Goal: Transaction & Acquisition: Purchase product/service

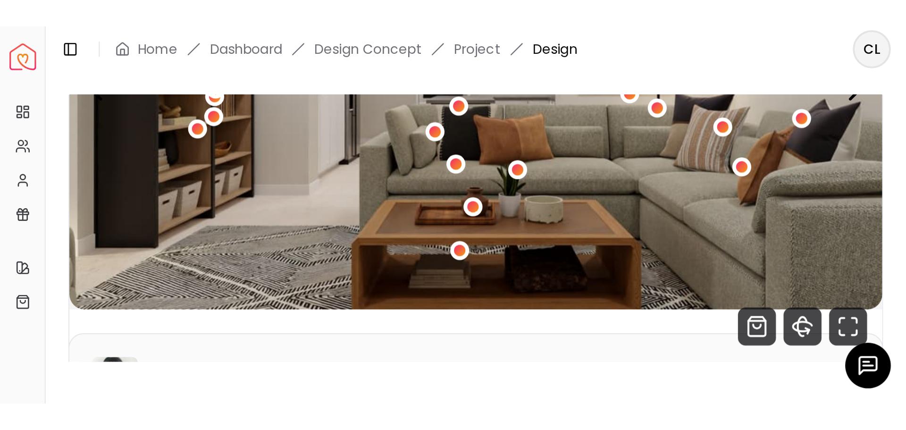
scroll to position [189, 0]
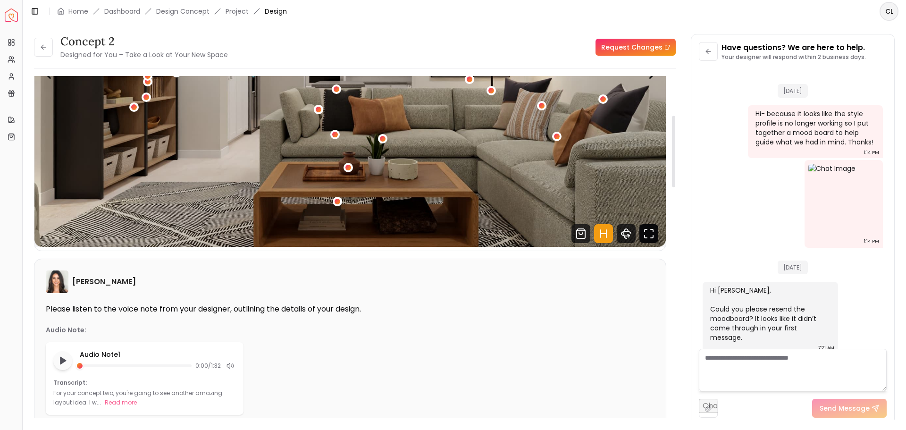
click at [450, 187] on icon "Fullscreen" at bounding box center [649, 233] width 19 height 19
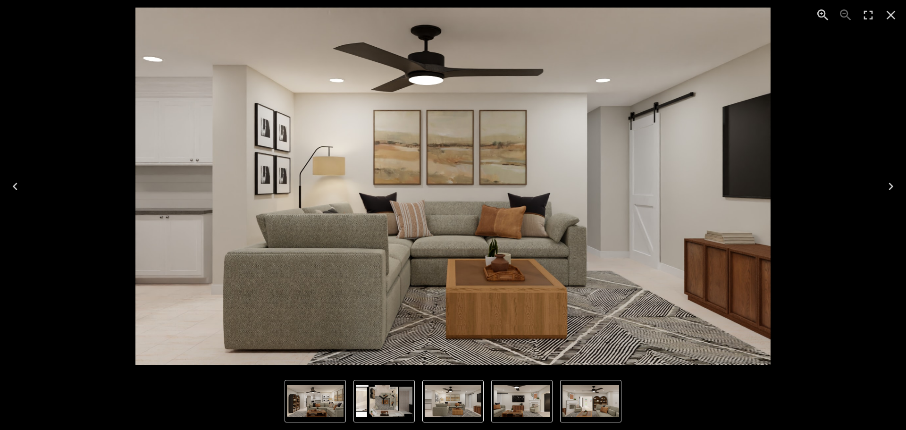
click at [450, 20] on icon "Close" at bounding box center [891, 15] width 15 height 15
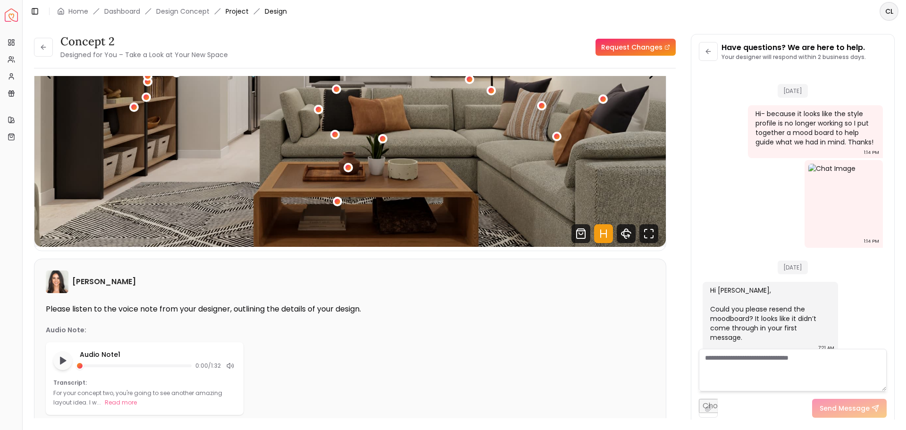
click at [244, 8] on link "Project" at bounding box center [237, 11] width 23 height 9
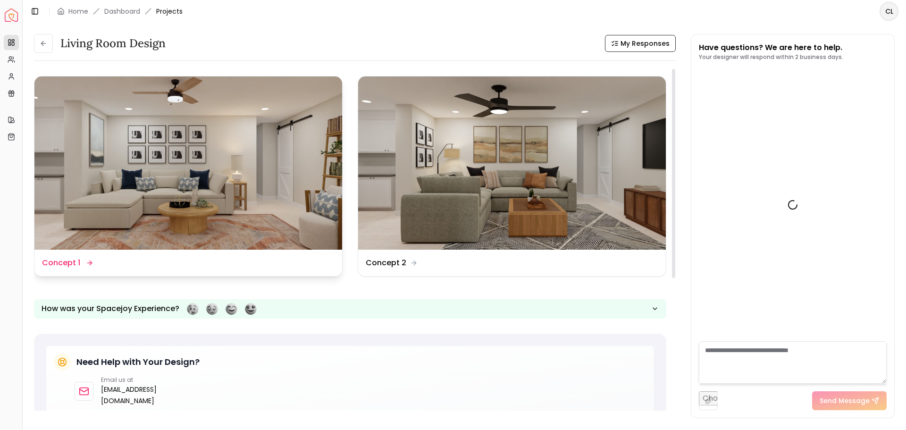
scroll to position [508, 0]
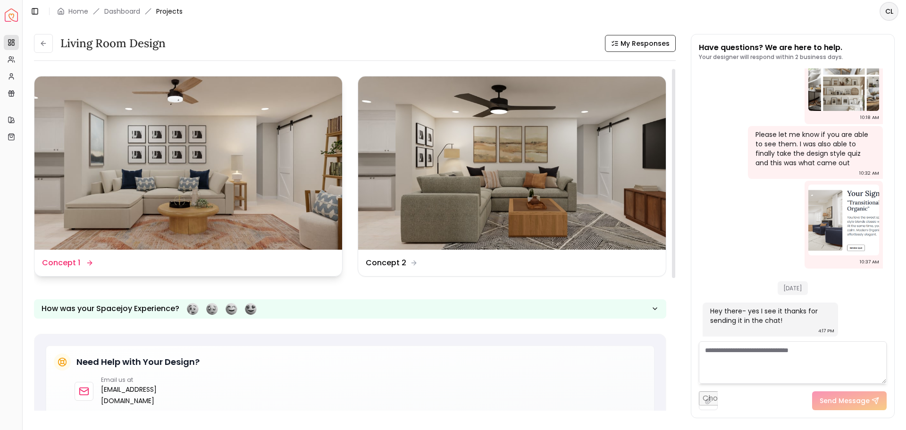
click at [119, 164] on img at bounding box center [188, 162] width 308 height 173
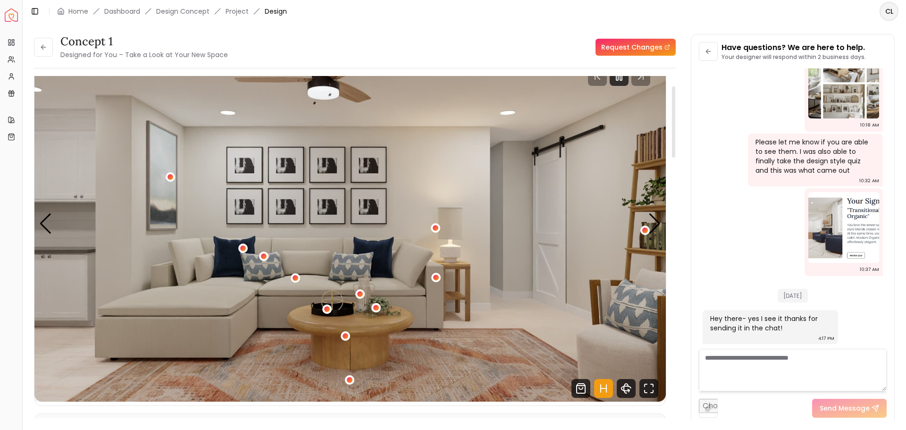
scroll to position [47, 0]
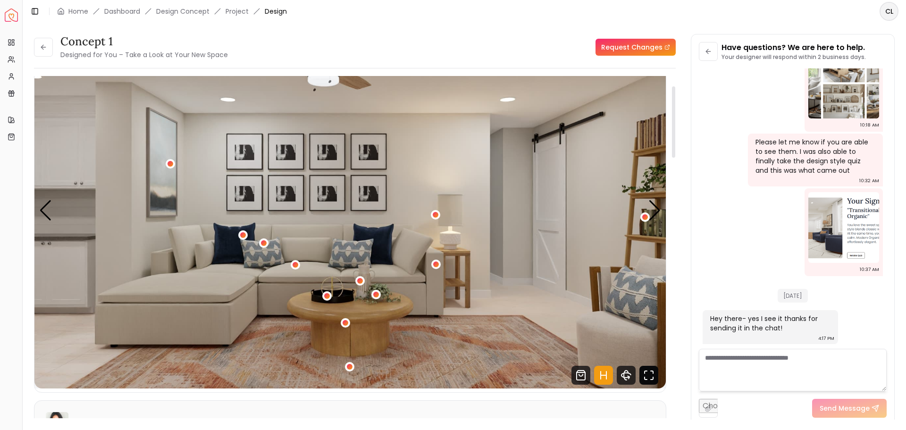
click at [450, 187] on icon "Fullscreen" at bounding box center [649, 375] width 19 height 19
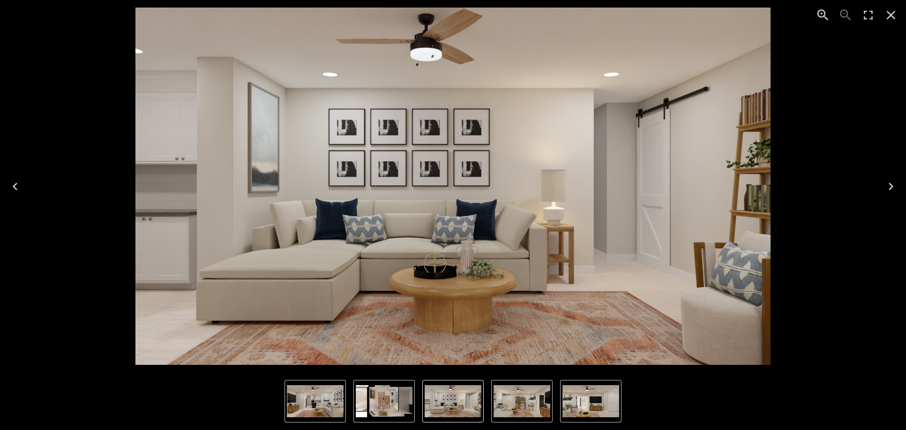
click at [387, 187] on img "5 of 5" at bounding box center [384, 401] width 57 height 32
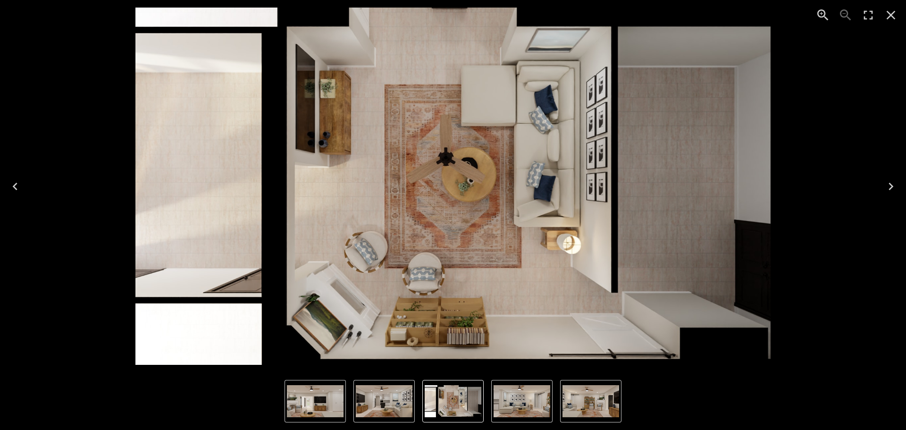
click at [399, 187] on img "4 of 5" at bounding box center [384, 401] width 57 height 32
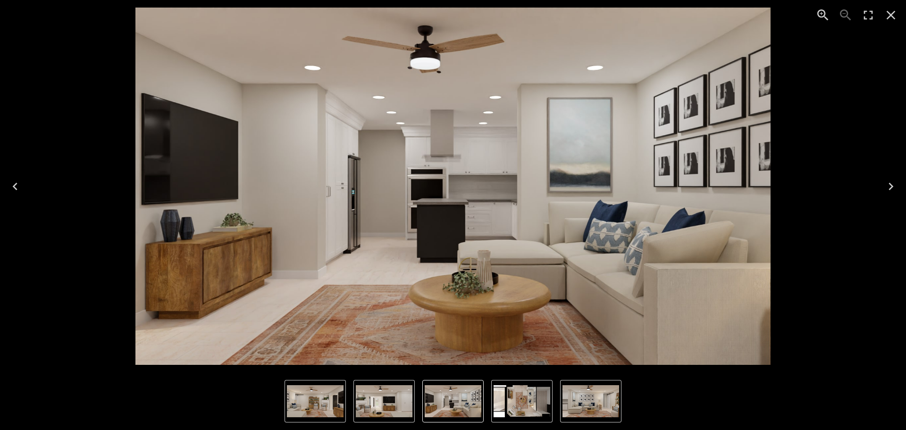
click at [330, 187] on img "2 of 5" at bounding box center [315, 401] width 57 height 32
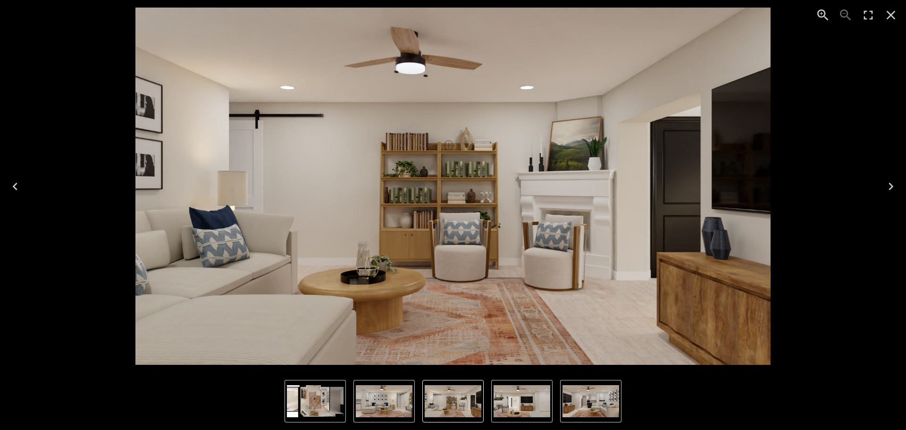
click at [450, 187] on img "3 of 5" at bounding box center [522, 401] width 57 height 32
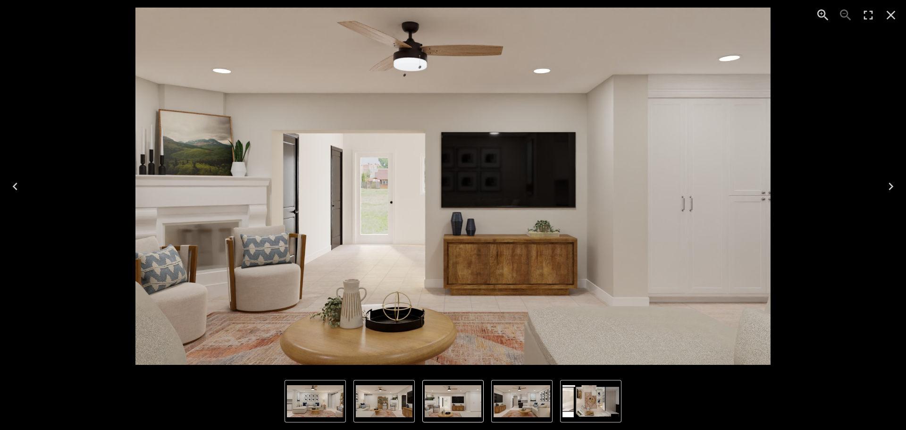
click at [450, 187] on img "5 of 5" at bounding box center [591, 401] width 57 height 32
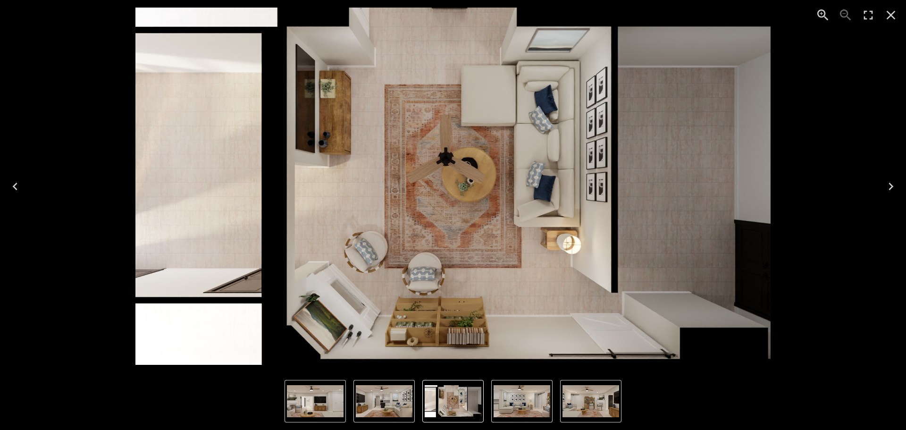
click at [450, 187] on icon "Next" at bounding box center [891, 186] width 15 height 15
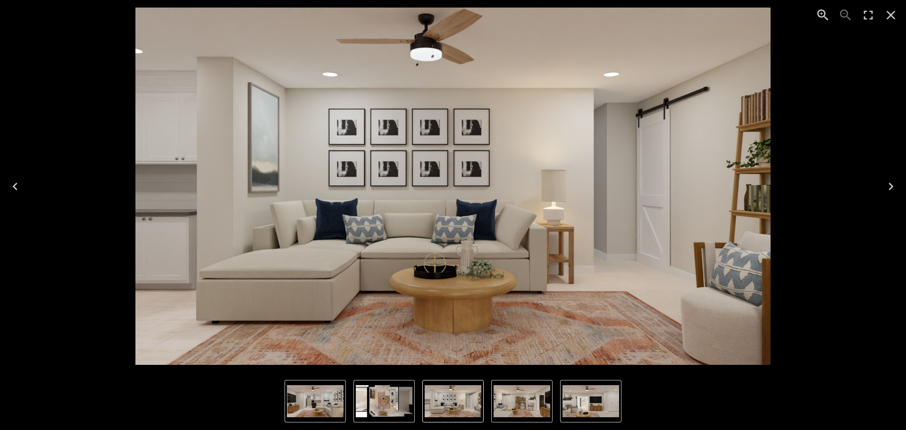
click at [450, 17] on icon "Close" at bounding box center [891, 15] width 15 height 15
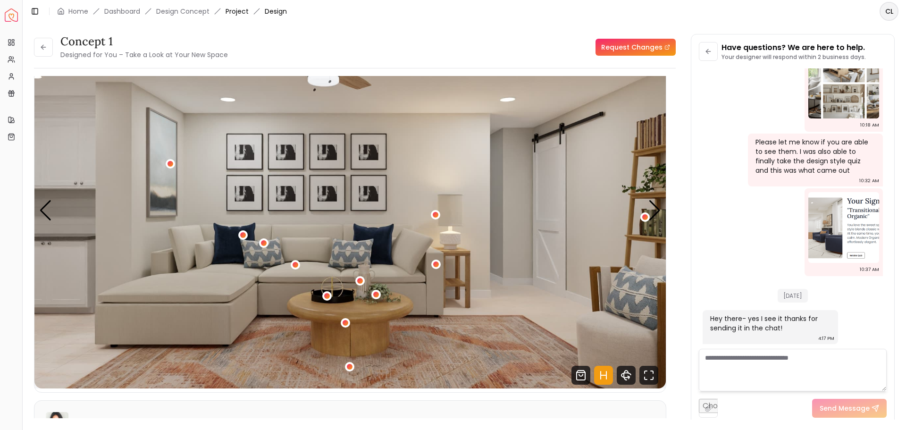
click at [237, 14] on link "Project" at bounding box center [237, 11] width 23 height 9
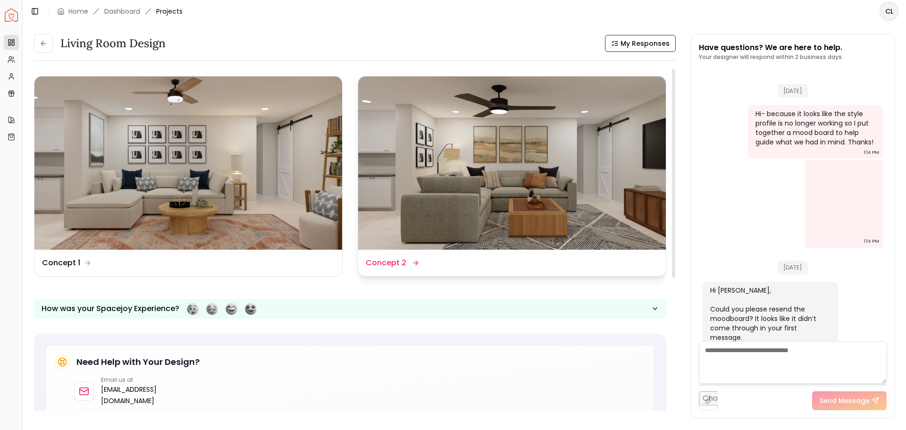
scroll to position [508, 0]
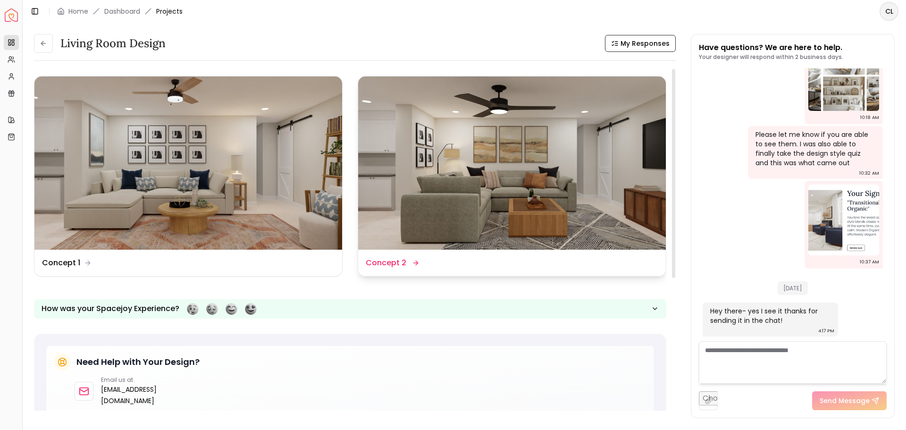
click at [450, 161] on img at bounding box center [512, 162] width 308 height 173
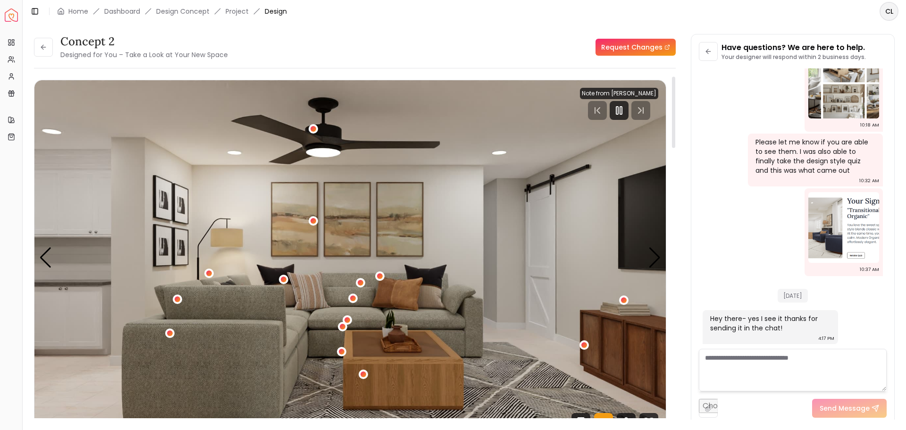
scroll to position [47, 0]
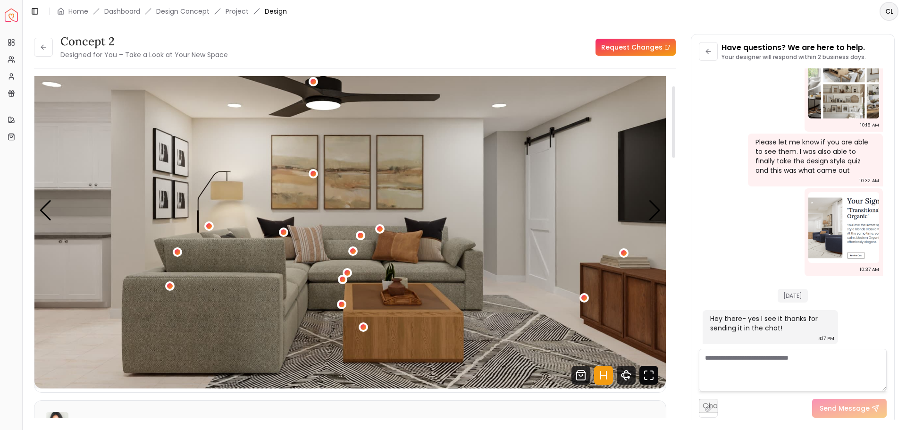
click at [450, 187] on icon "Fullscreen" at bounding box center [649, 375] width 19 height 19
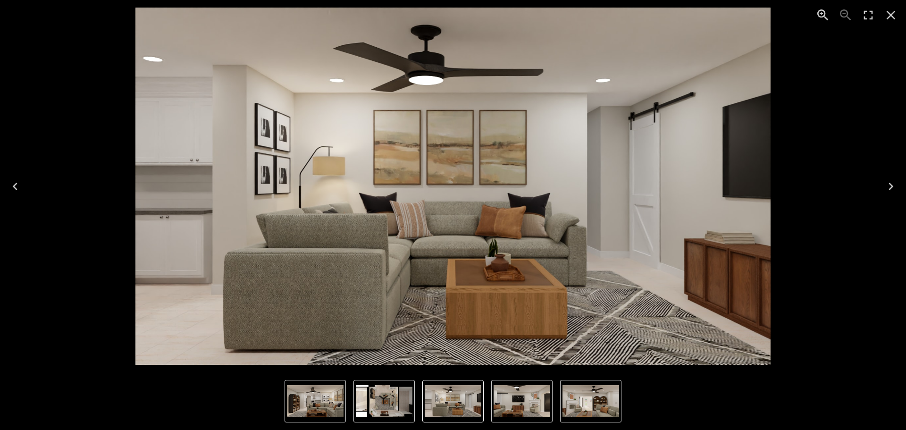
click at [369, 187] on img "5 of 5" at bounding box center [384, 401] width 57 height 32
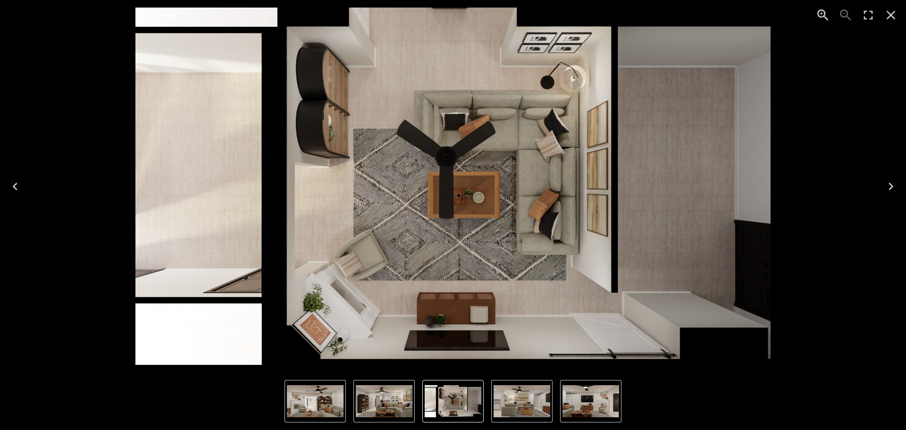
click at [450, 187] on img "1 of 5" at bounding box center [522, 401] width 57 height 32
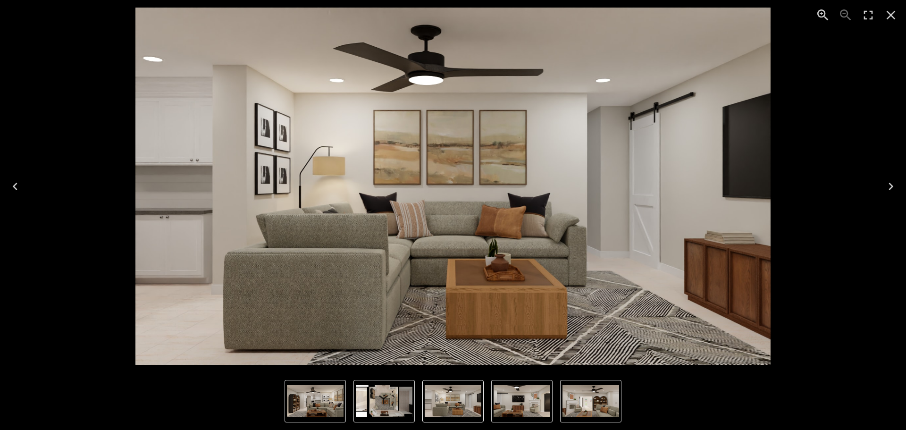
click at [450, 187] on img "3 of 5" at bounding box center [591, 401] width 57 height 32
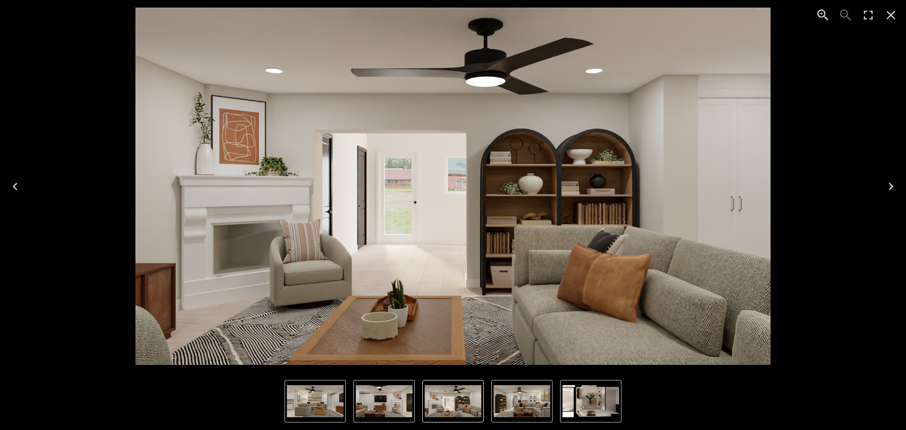
click at [334, 187] on img "1 of 5" at bounding box center [315, 401] width 57 height 32
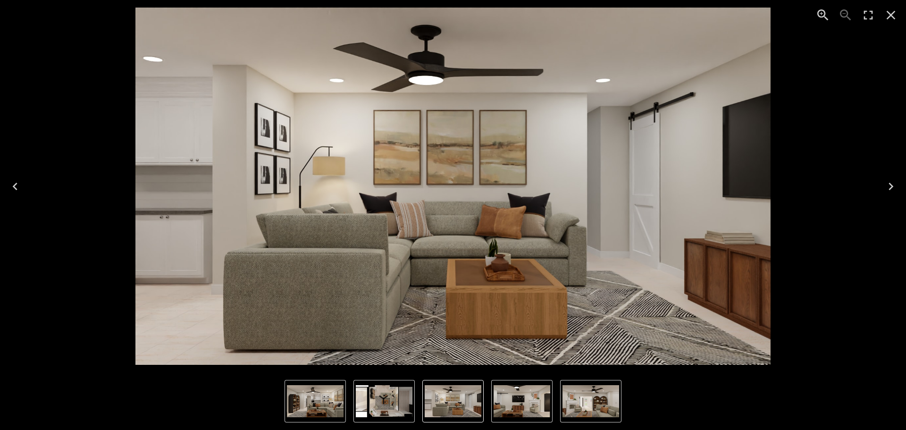
click at [365, 187] on img "5 of 5" at bounding box center [384, 401] width 57 height 32
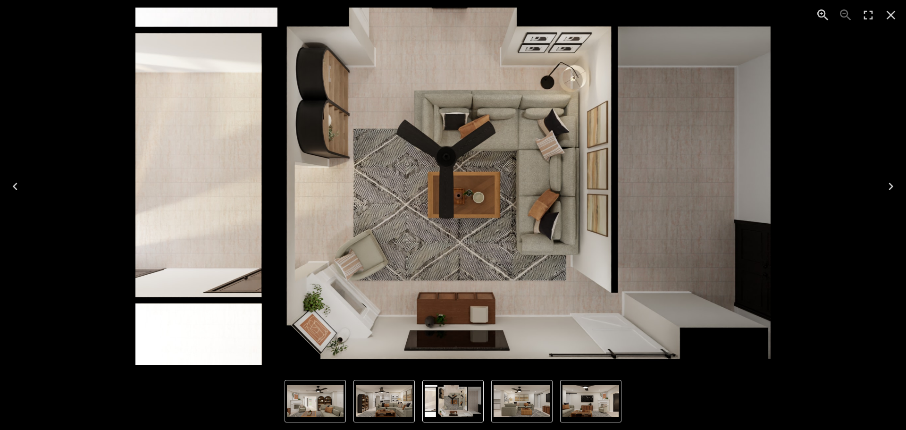
click at [307, 187] on img "3 of 5" at bounding box center [315, 401] width 57 height 32
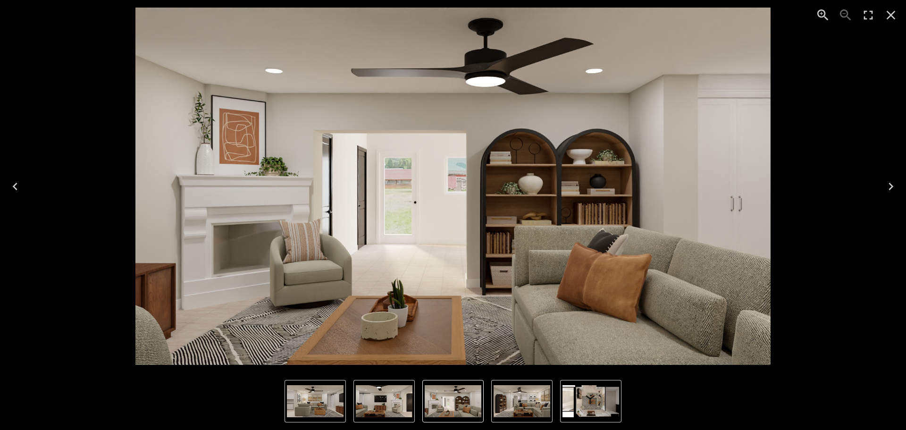
click at [450, 13] on icon "Close" at bounding box center [891, 15] width 15 height 15
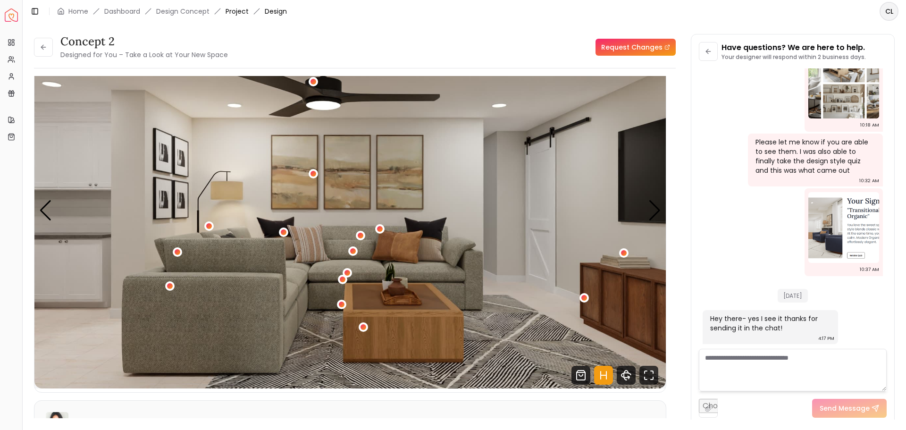
click at [248, 10] on link "Project" at bounding box center [237, 11] width 23 height 9
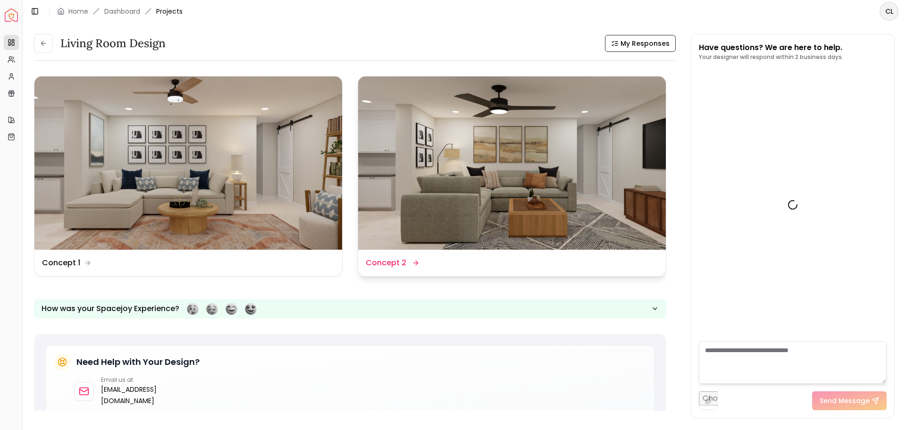
scroll to position [508, 0]
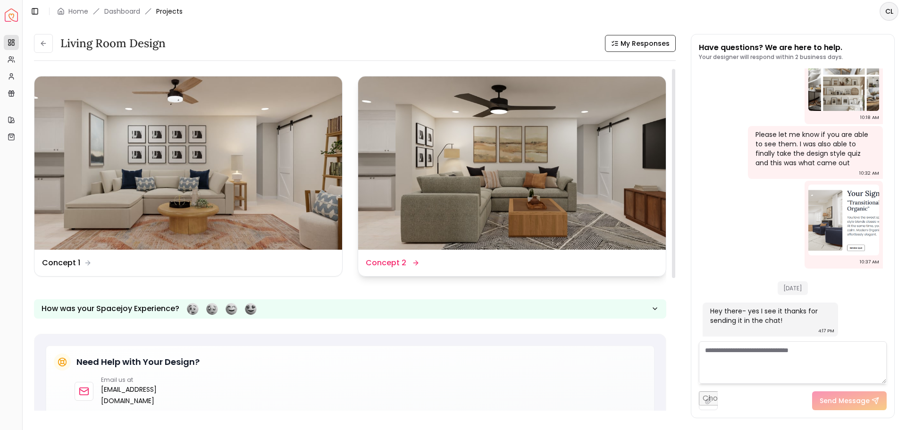
click at [450, 185] on img at bounding box center [512, 162] width 308 height 173
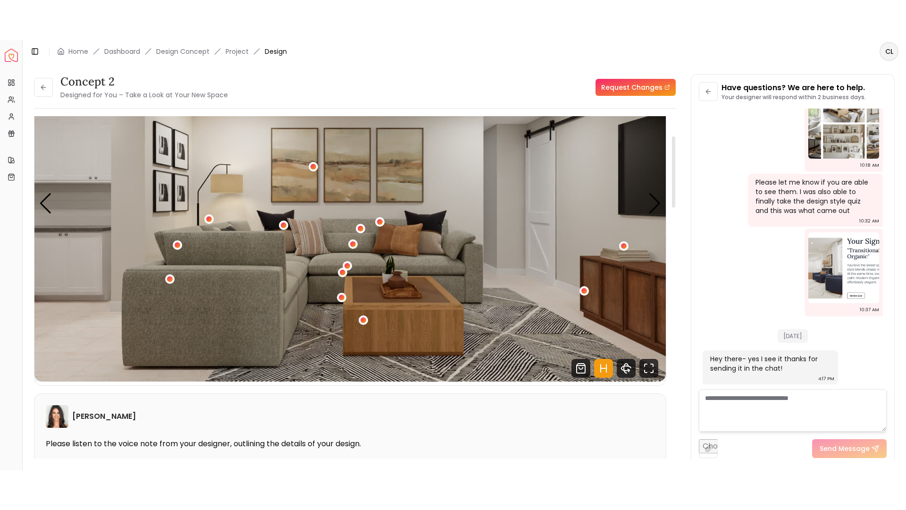
scroll to position [47, 0]
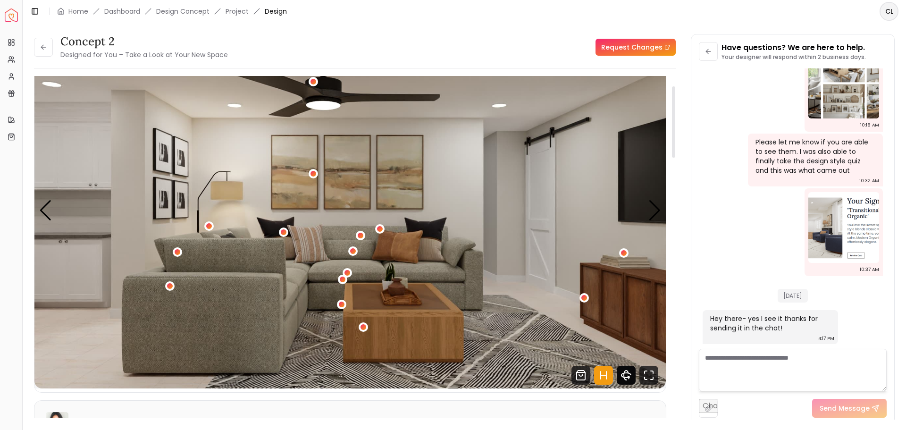
click at [450, 187] on icon "360 View" at bounding box center [626, 375] width 19 height 19
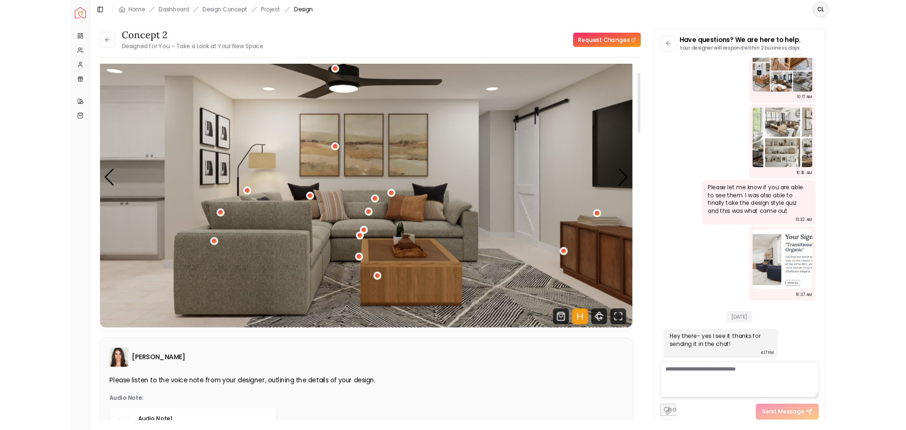
scroll to position [421, 0]
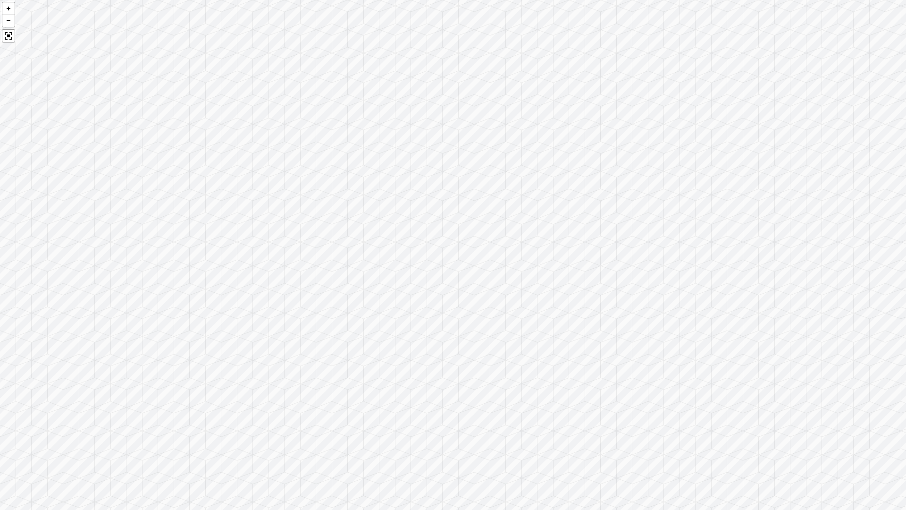
drag, startPoint x: 488, startPoint y: 348, endPoint x: 464, endPoint y: 224, distance: 126.9
click at [450, 187] on div at bounding box center [453, 255] width 906 height 510
drag, startPoint x: 587, startPoint y: 282, endPoint x: 220, endPoint y: 307, distance: 368.2
click at [220, 187] on div at bounding box center [453, 255] width 906 height 510
drag, startPoint x: 606, startPoint y: 316, endPoint x: 689, endPoint y: 295, distance: 85.8
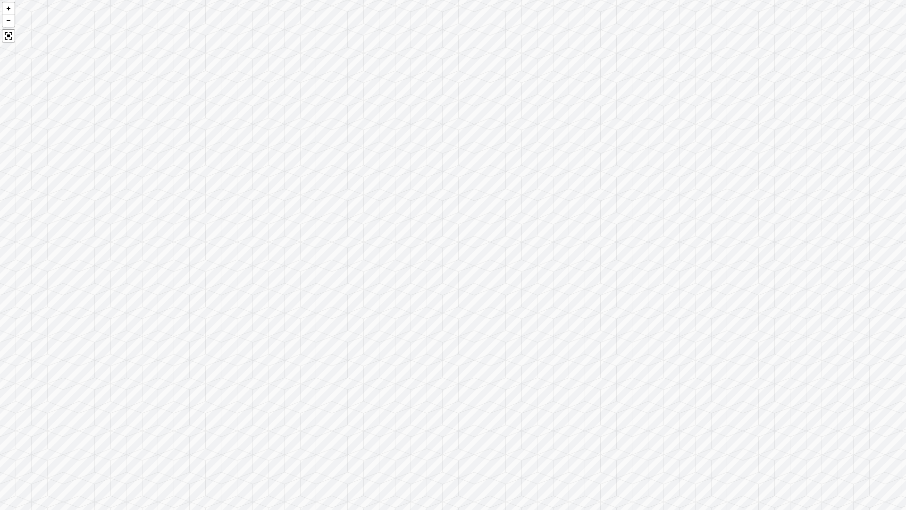
click at [450, 187] on div at bounding box center [453, 255] width 906 height 510
drag, startPoint x: 425, startPoint y: 418, endPoint x: 464, endPoint y: 313, distance: 112.3
click at [450, 187] on div at bounding box center [453, 255] width 906 height 510
drag, startPoint x: 237, startPoint y: 421, endPoint x: 349, endPoint y: 266, distance: 191.0
click at [349, 187] on div at bounding box center [453, 255] width 906 height 510
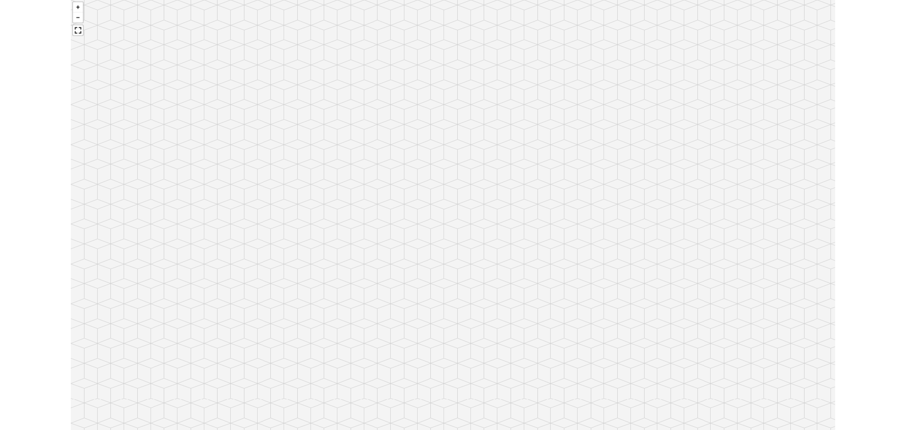
scroll to position [500, 0]
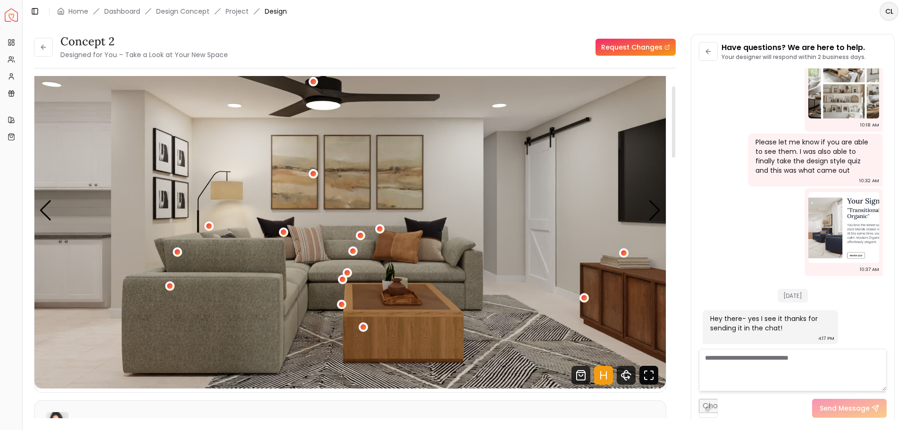
click at [450, 187] on icon "Fullscreen" at bounding box center [649, 375] width 19 height 19
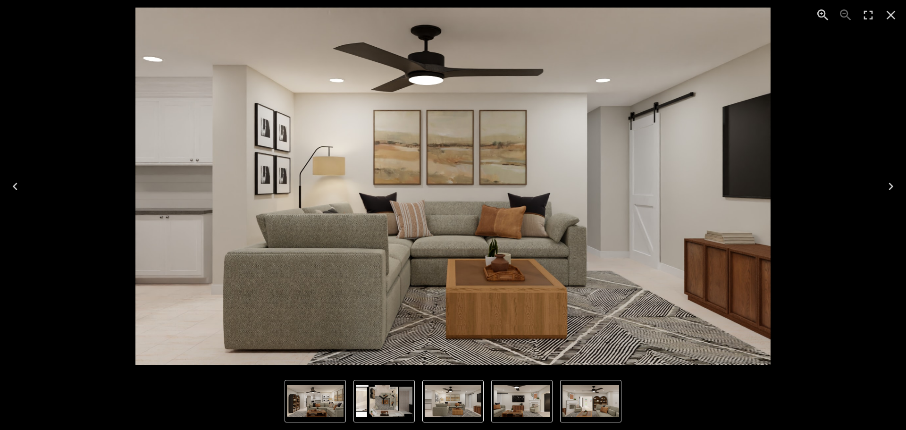
click at [450, 187] on img "3 of 5" at bounding box center [591, 401] width 57 height 32
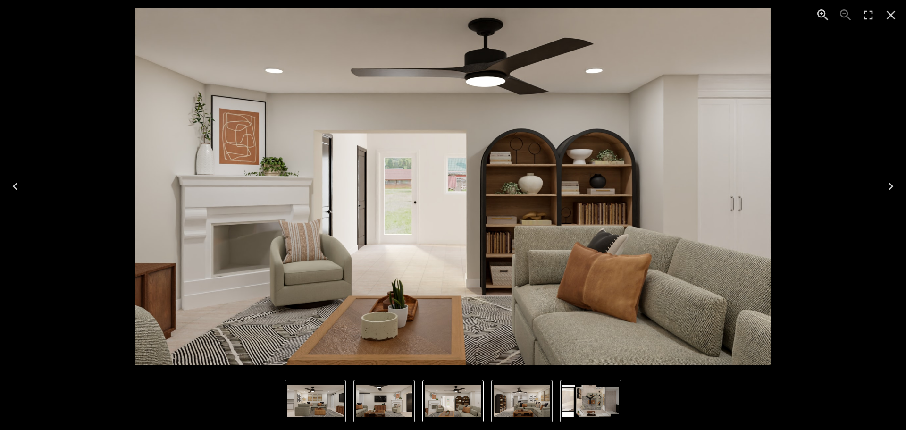
click at [450, 187] on img "5 of 5" at bounding box center [591, 401] width 57 height 32
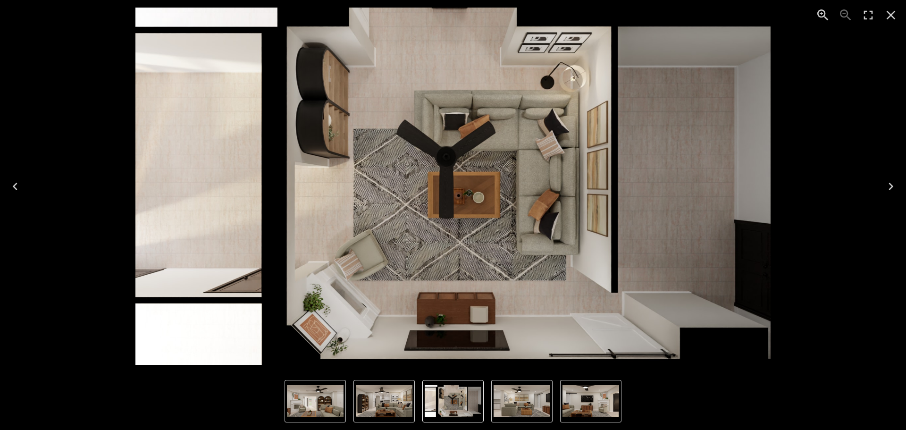
click at [450, 13] on icon "Close" at bounding box center [891, 15] width 9 height 9
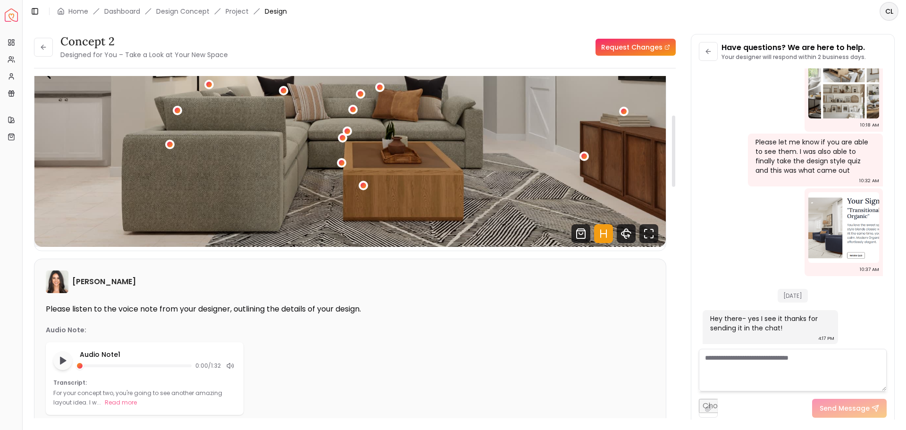
scroll to position [0, 0]
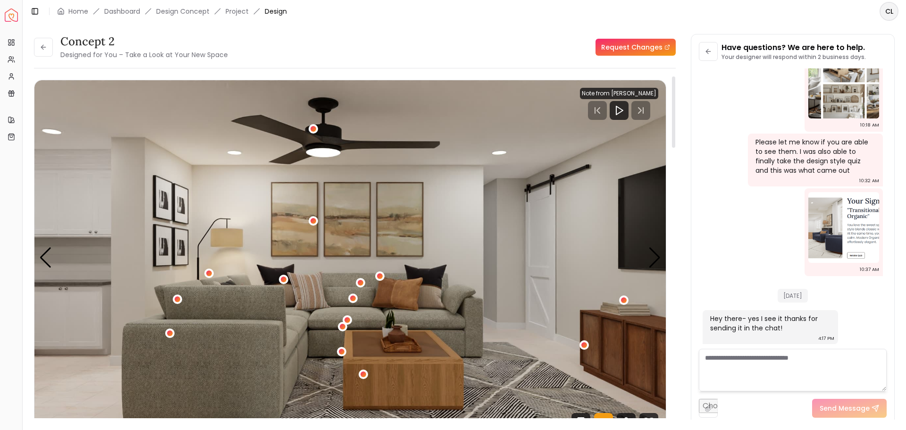
click at [450, 187] on img "1 / 5" at bounding box center [350, 257] width 632 height 355
click at [386, 187] on img "1 / 5" at bounding box center [350, 257] width 632 height 355
click at [273, 13] on span "Design" at bounding box center [276, 11] width 22 height 9
click at [246, 14] on link "Project" at bounding box center [237, 11] width 23 height 9
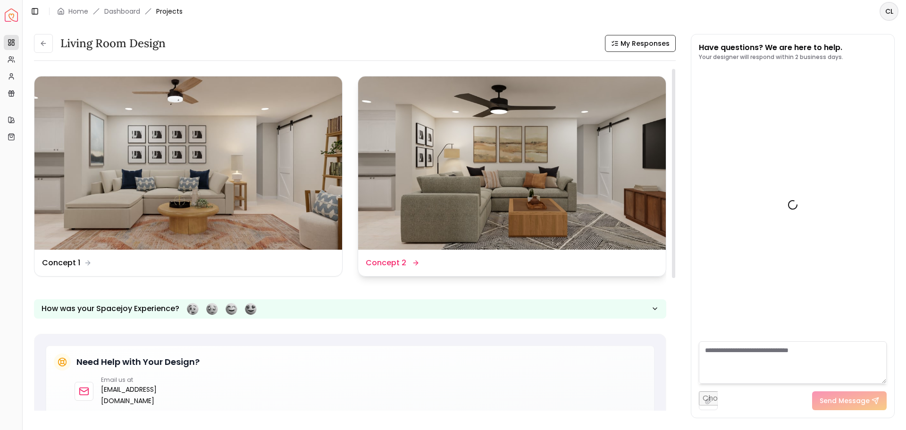
click at [450, 187] on img at bounding box center [512, 162] width 308 height 173
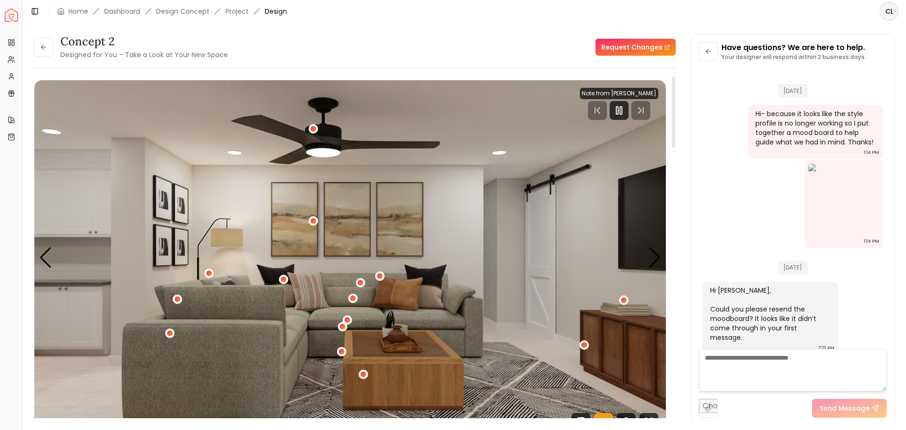
scroll to position [500, 0]
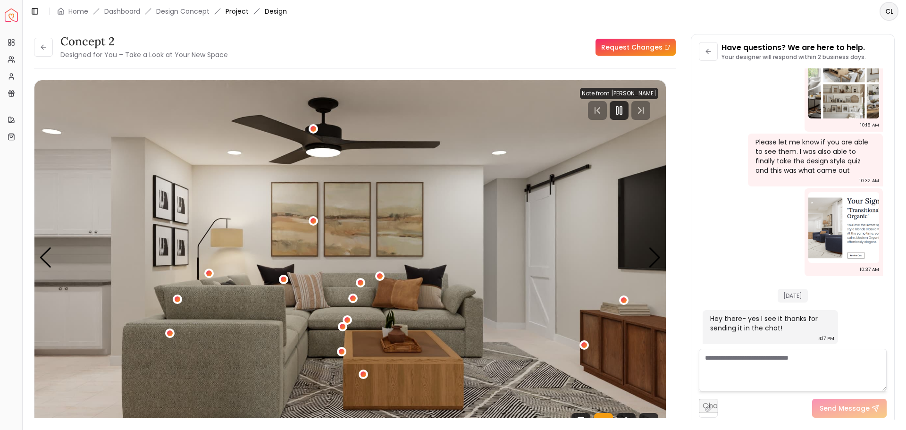
click at [235, 9] on link "Project" at bounding box center [237, 11] width 23 height 9
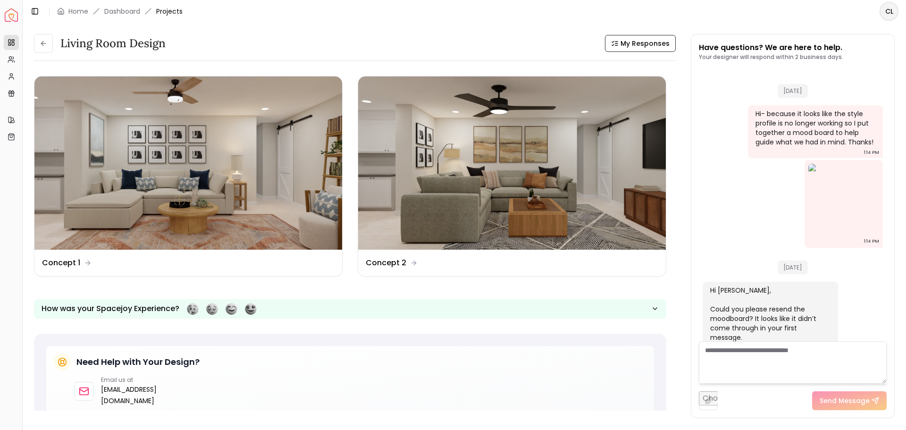
scroll to position [508, 0]
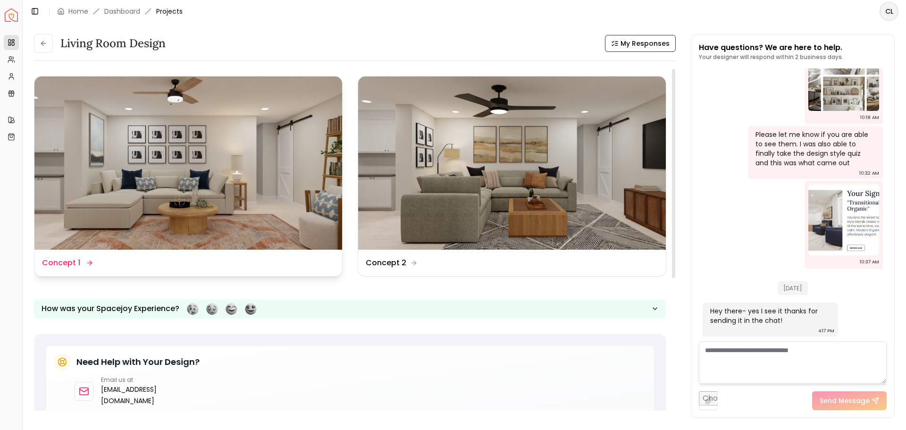
click at [214, 187] on img at bounding box center [188, 162] width 308 height 173
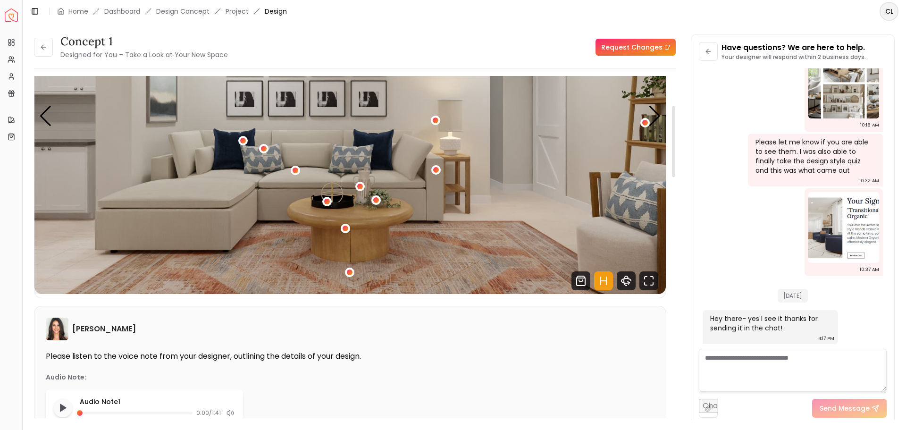
scroll to position [47, 0]
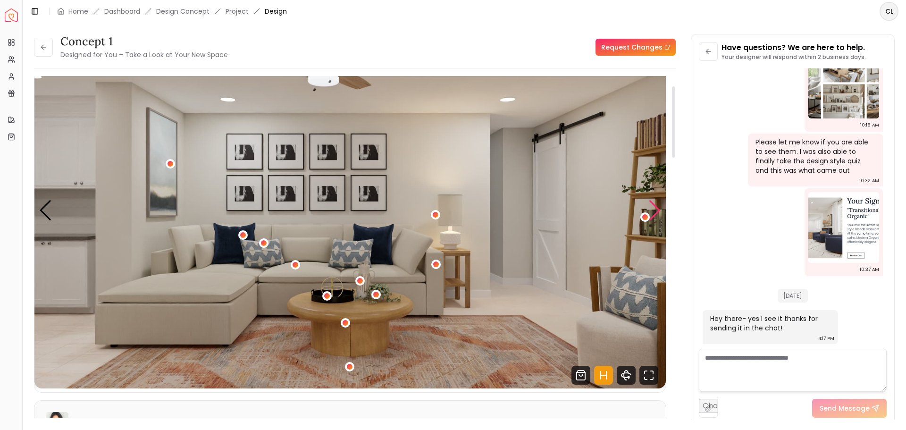
click at [450, 187] on div "Next slide" at bounding box center [655, 210] width 13 height 21
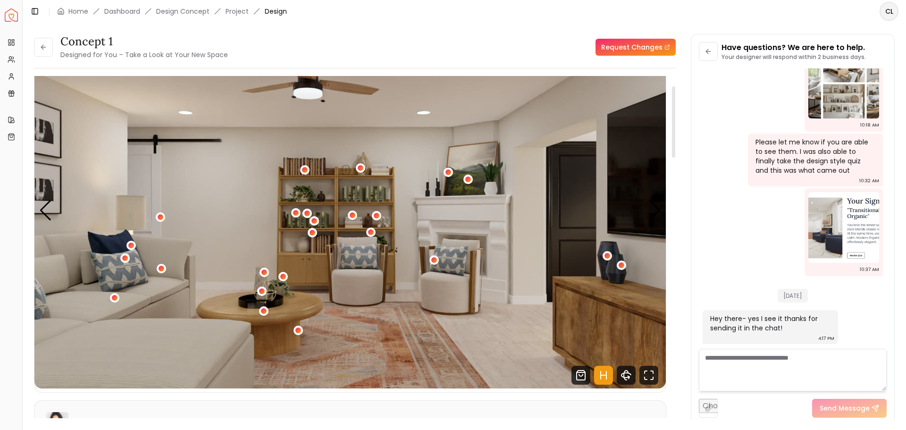
click at [450, 187] on img "2 / 5" at bounding box center [350, 210] width 632 height 355
click at [450, 187] on icon "Hotspots Toggle" at bounding box center [603, 375] width 19 height 19
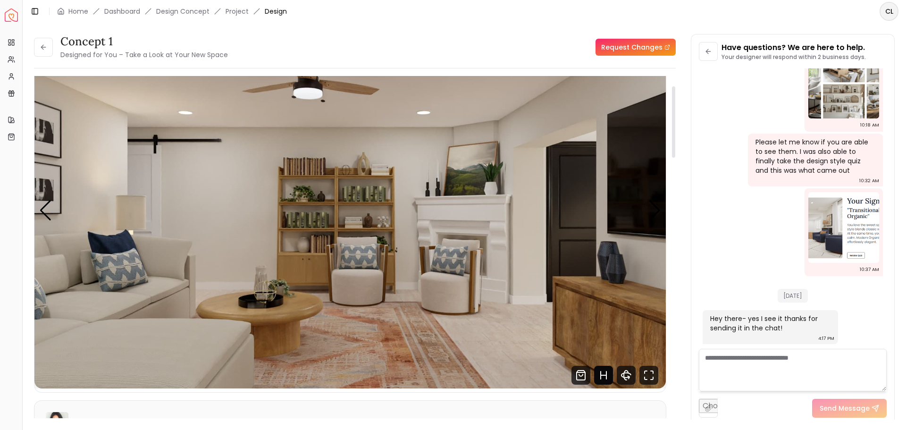
click at [450, 187] on icon "Hotspots Toggle" at bounding box center [603, 375] width 19 height 19
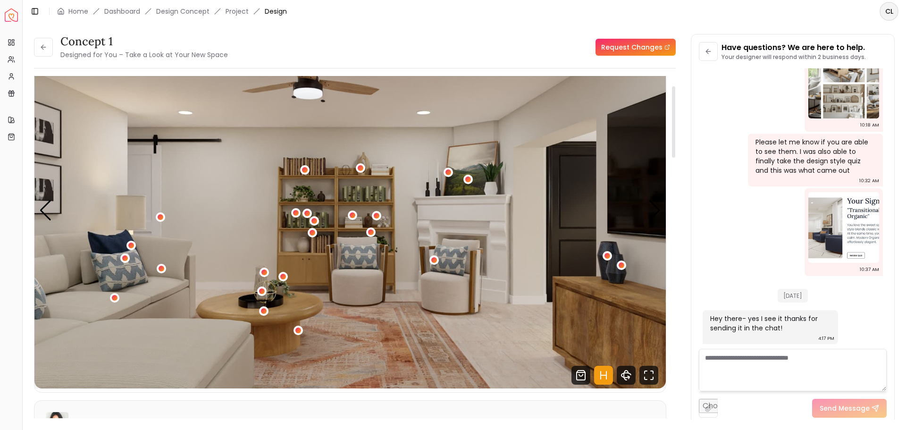
click at [450, 187] on icon "Hotspots Toggle" at bounding box center [603, 375] width 19 height 19
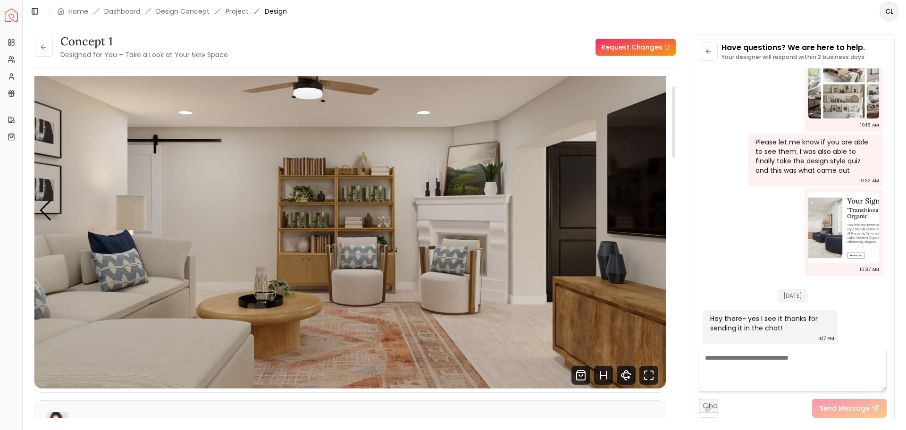
click at [450, 187] on img "2 / 5" at bounding box center [350, 210] width 632 height 355
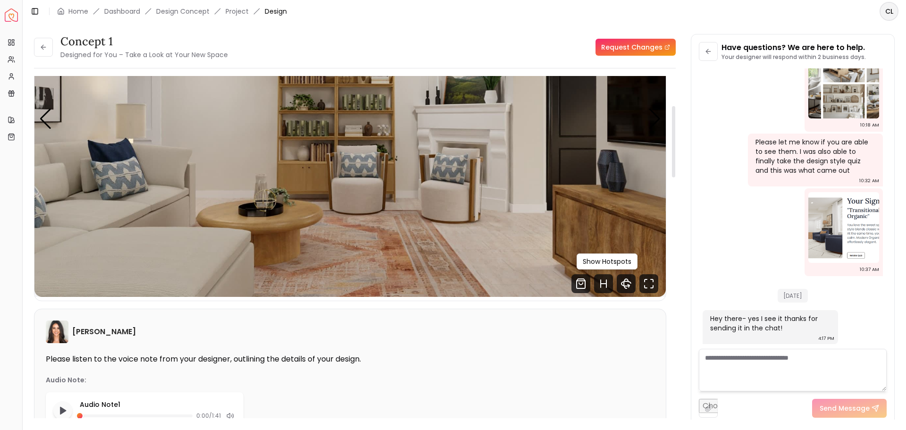
scroll to position [142, 0]
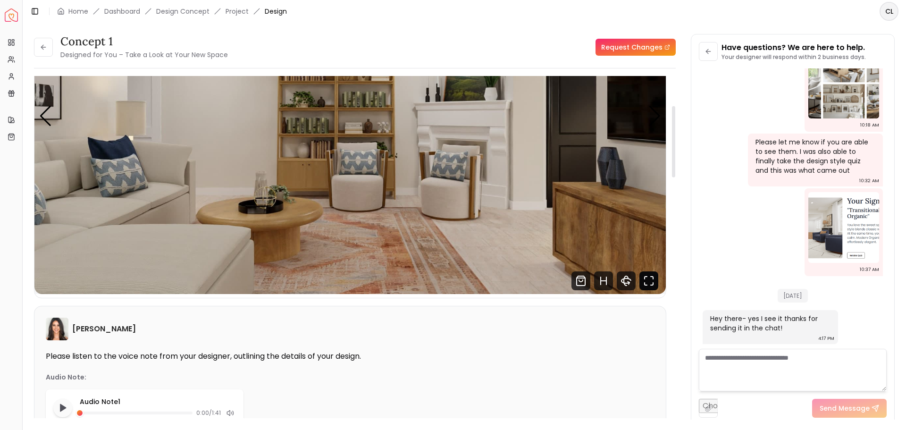
click at [450, 187] on icon "Fullscreen" at bounding box center [649, 280] width 19 height 19
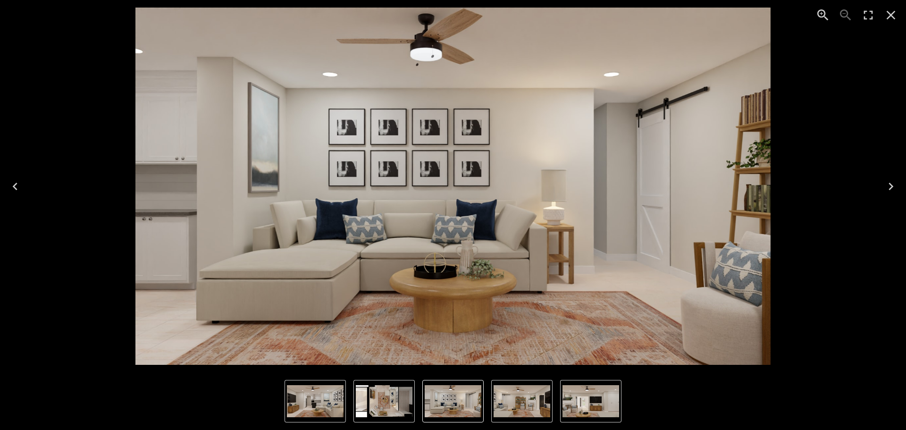
click at [353, 187] on img "1 of 5" at bounding box center [452, 186] width 635 height 357
click at [392, 187] on img "5 of 5" at bounding box center [384, 401] width 57 height 32
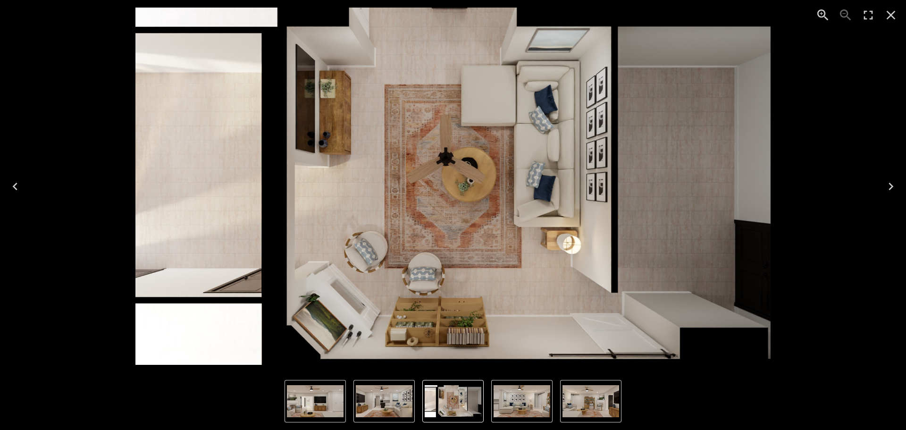
click at [450, 187] on img "5 of 5" at bounding box center [453, 401] width 57 height 32
click at [450, 187] on img "1 of 5" at bounding box center [522, 401] width 57 height 32
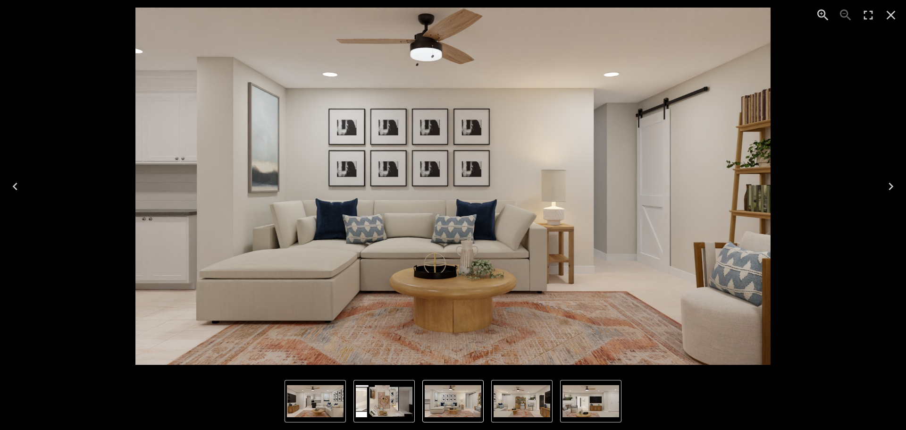
click at [450, 187] on img "3 of 5" at bounding box center [591, 401] width 57 height 32
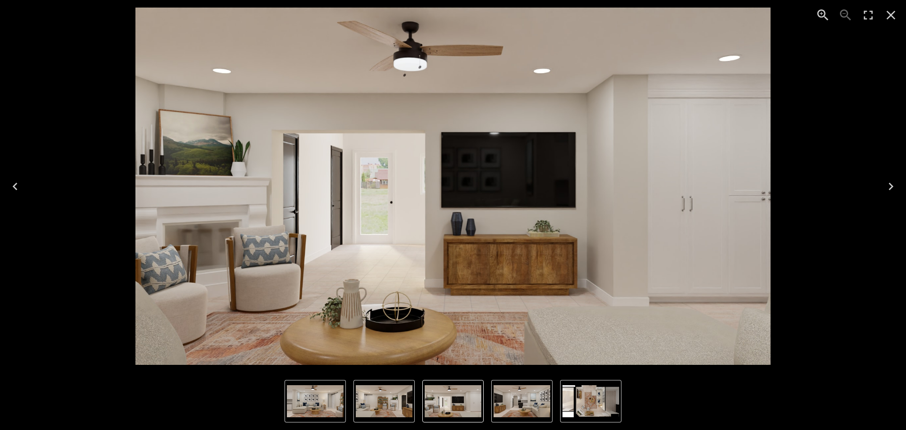
click at [450, 17] on icon "Close" at bounding box center [891, 15] width 9 height 9
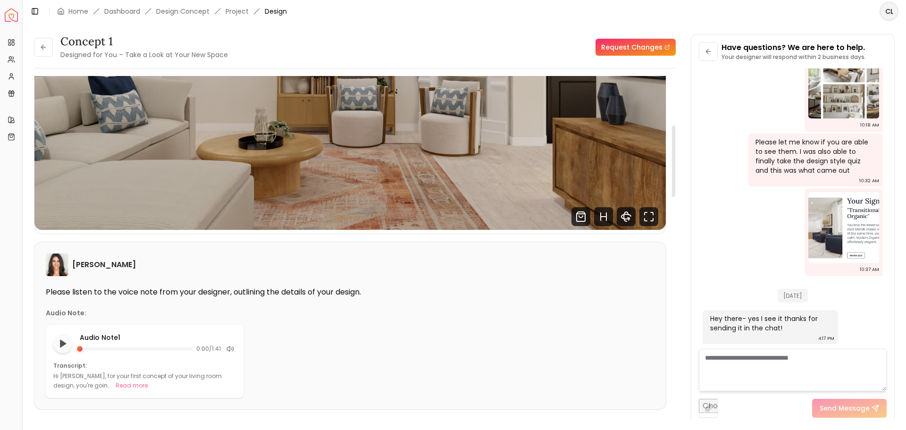
scroll to position [236, 0]
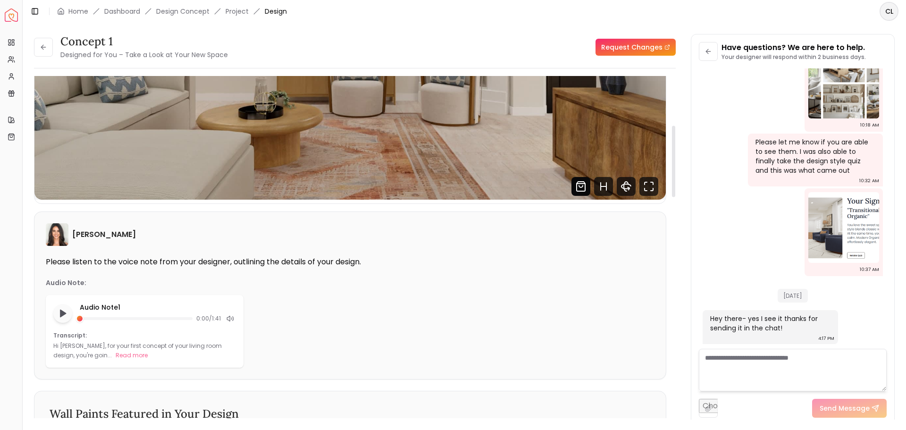
click at [450, 187] on icon "Shop Products from this design" at bounding box center [581, 187] width 4 height 2
click at [234, 11] on link "Project" at bounding box center [237, 11] width 23 height 9
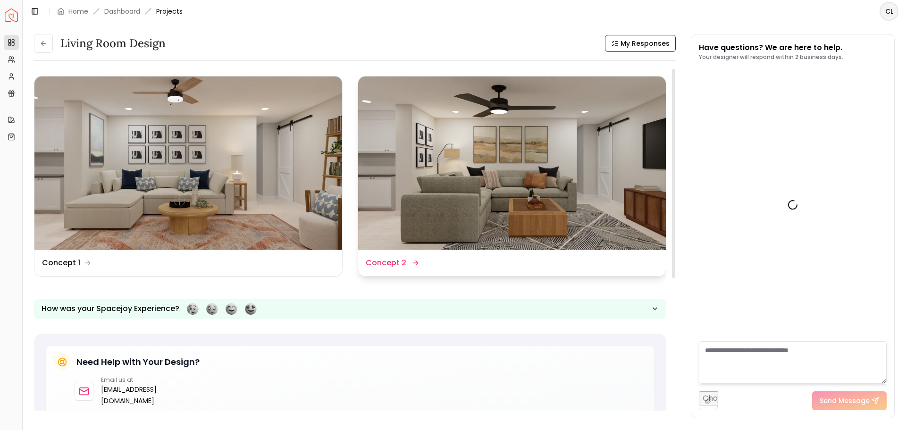
scroll to position [508, 0]
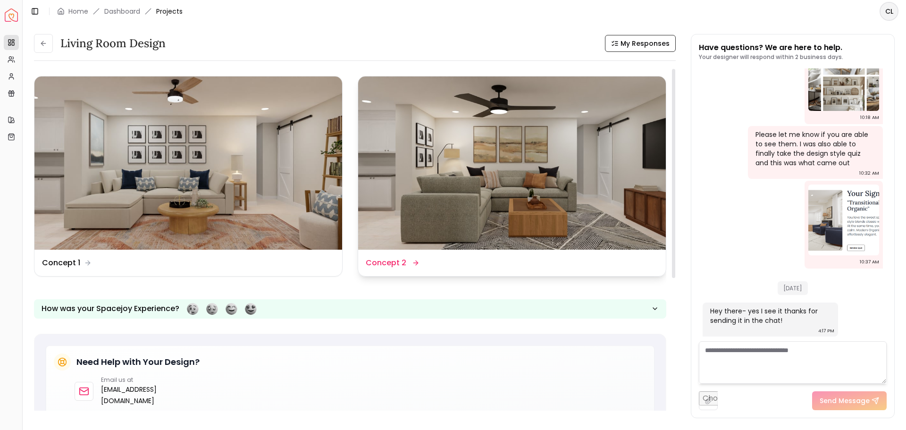
click at [450, 169] on img at bounding box center [512, 162] width 308 height 173
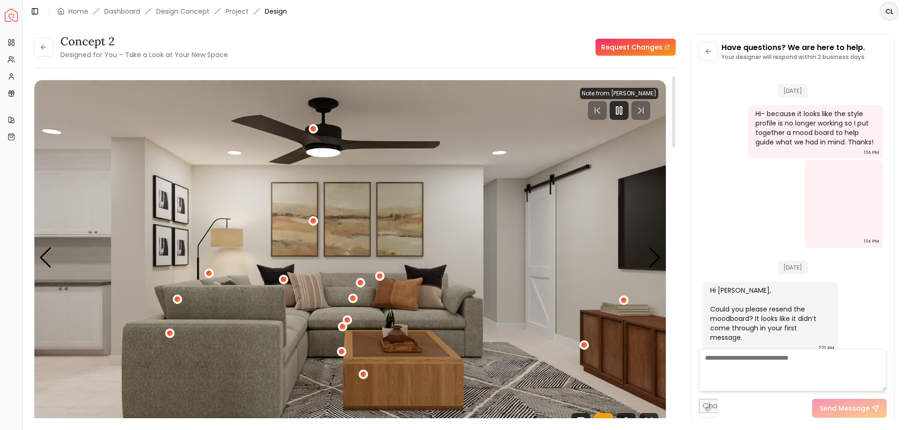
scroll to position [500, 0]
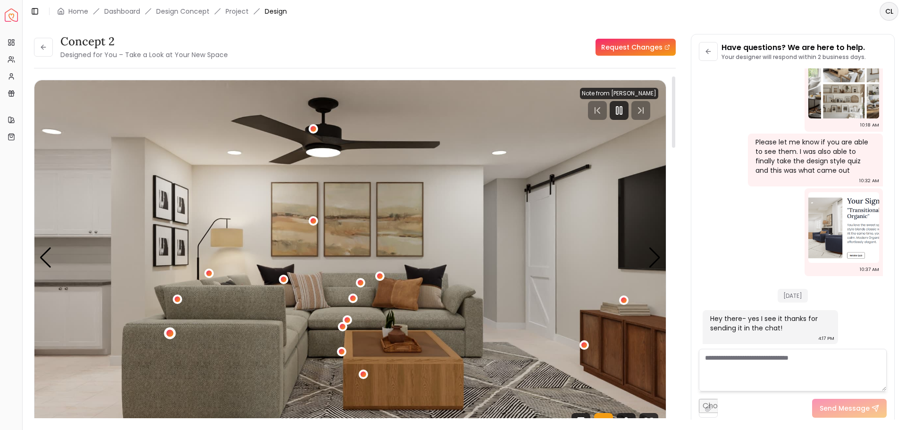
click at [169, 187] on div "1 / 5" at bounding box center [169, 333] width 7 height 7
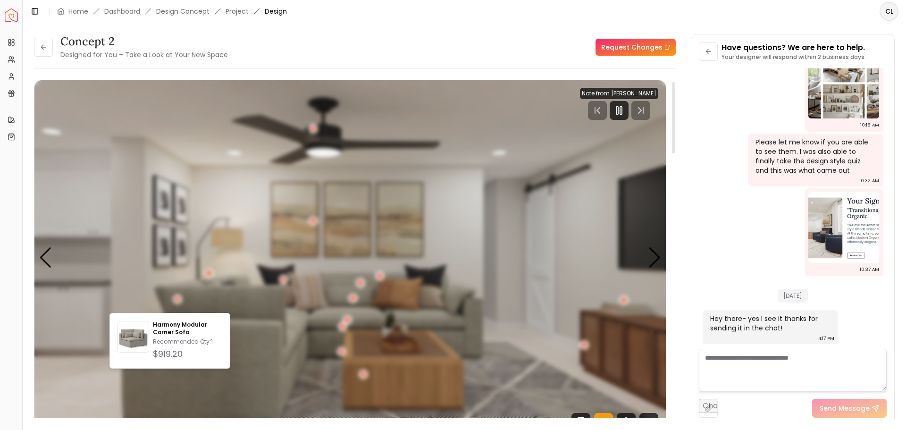
scroll to position [142, 0]
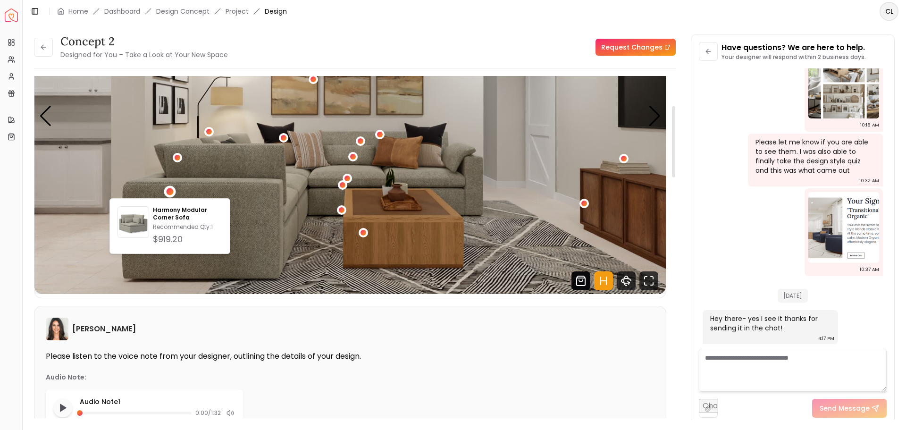
click at [450, 187] on icon "Shop Products from this design" at bounding box center [581, 280] width 19 height 19
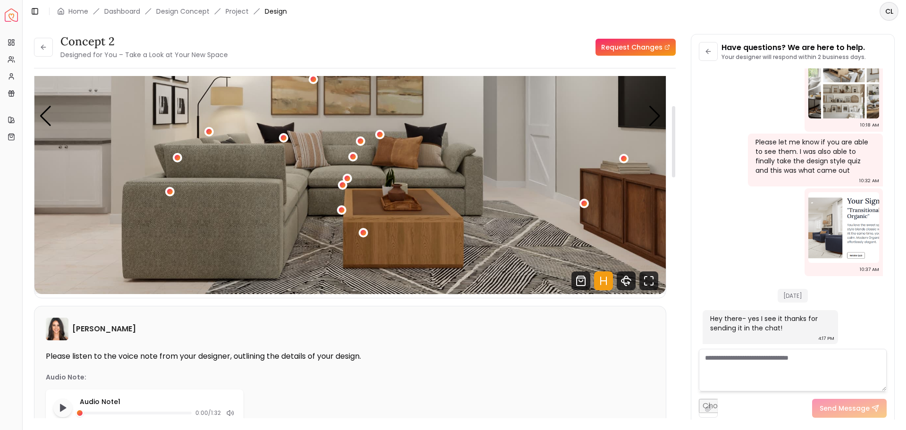
click at [450, 187] on img "1 / 5" at bounding box center [350, 116] width 632 height 355
click at [450, 187] on icon "Fullscreen" at bounding box center [649, 280] width 19 height 19
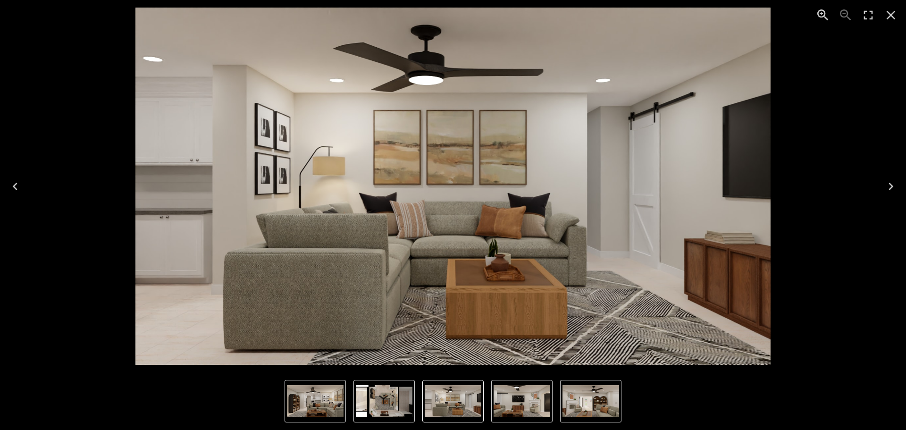
click at [450, 187] on icon "Next" at bounding box center [891, 186] width 15 height 15
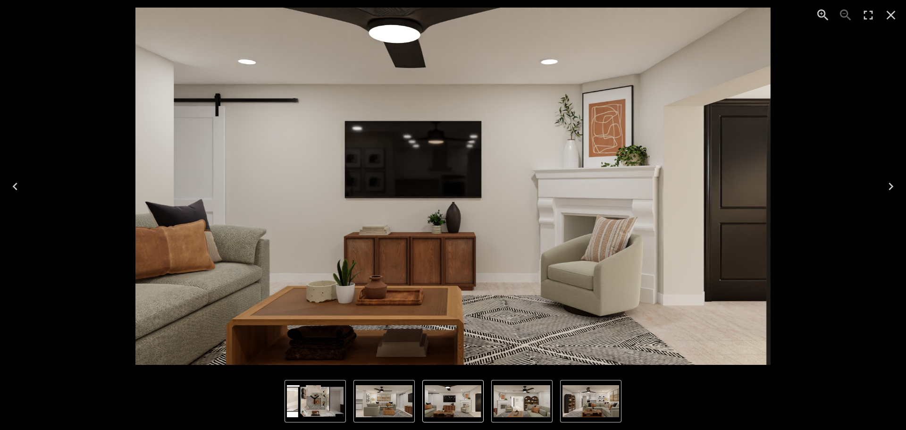
click at [450, 187] on icon "Next" at bounding box center [891, 186] width 15 height 15
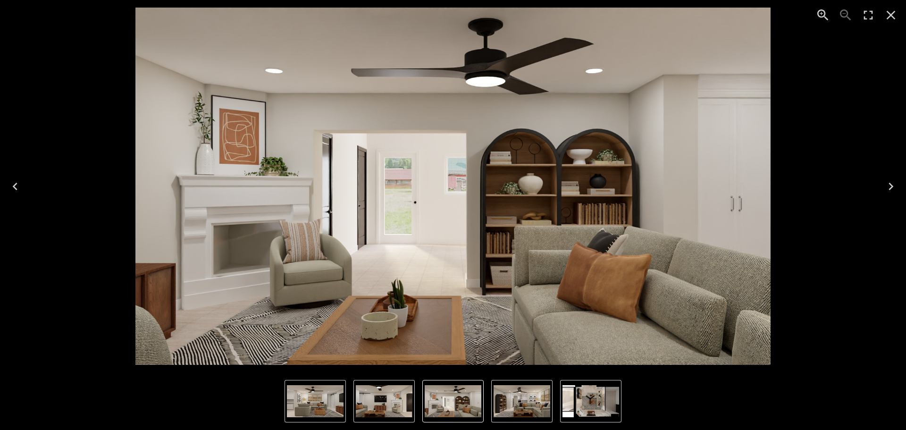
click at [450, 187] on icon "Next" at bounding box center [891, 186] width 15 height 15
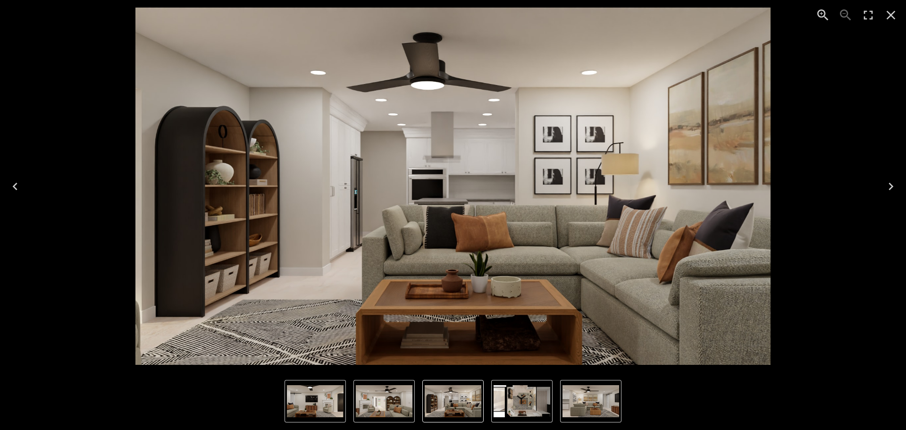
click at [450, 187] on icon "Next" at bounding box center [891, 186] width 15 height 15
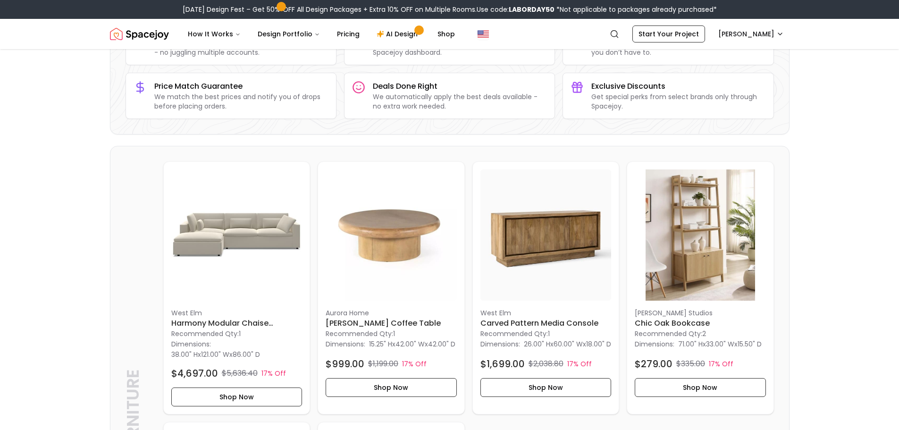
scroll to position [142, 0]
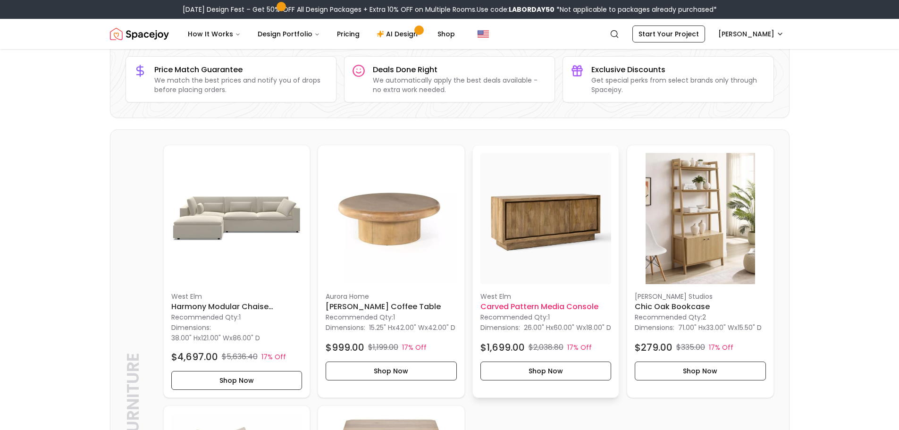
click at [518, 237] on img at bounding box center [546, 218] width 131 height 131
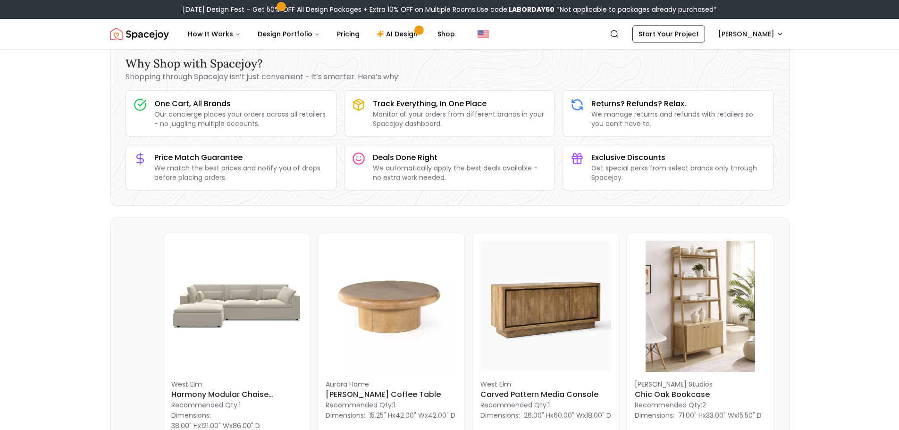
scroll to position [0, 0]
